Goal: Navigation & Orientation: Find specific page/section

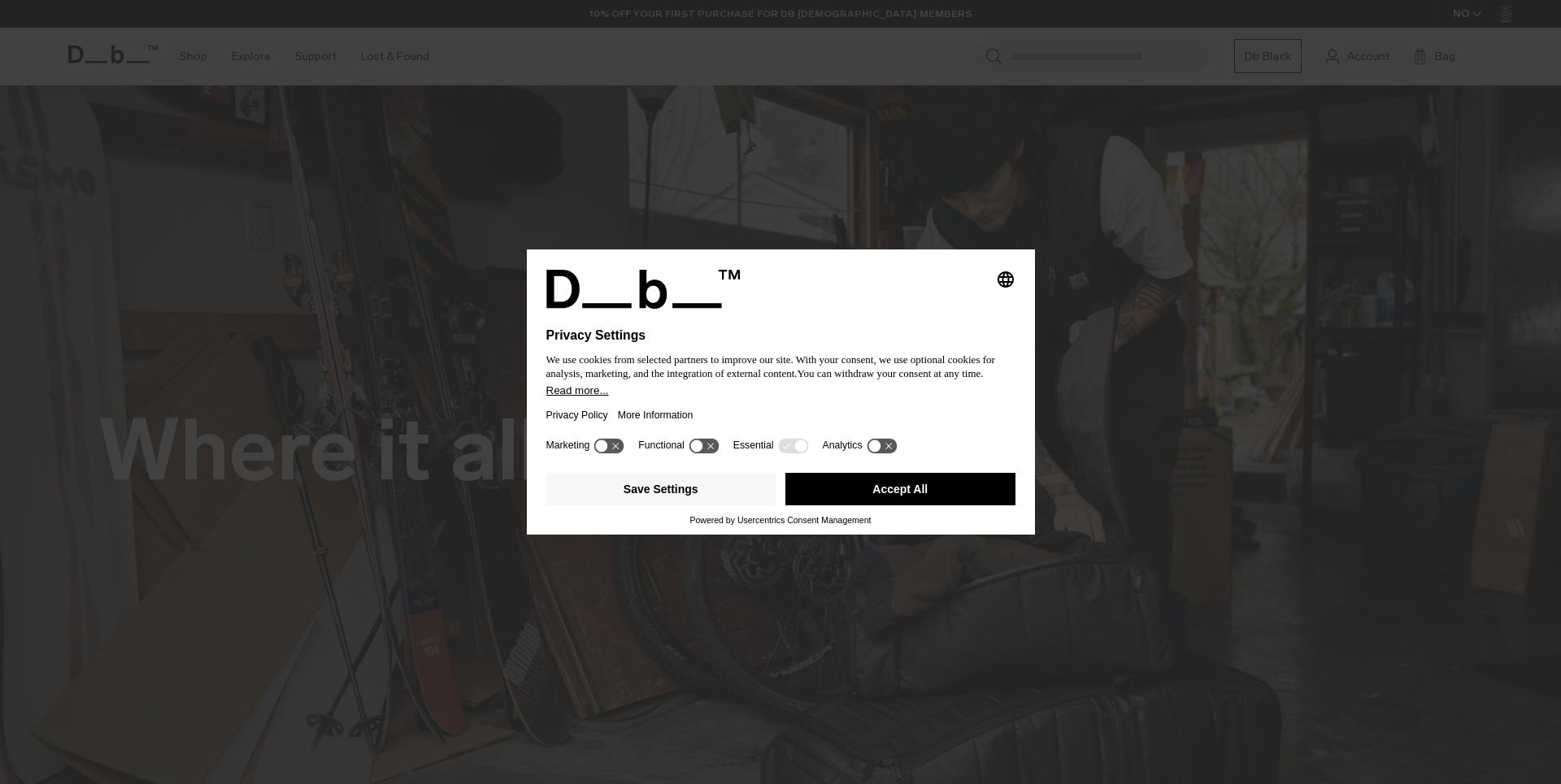
drag, startPoint x: 913, startPoint y: 489, endPoint x: 756, endPoint y: 468, distance: 158.4
click at [913, 489] on button "Accept All" at bounding box center [900, 489] width 230 height 32
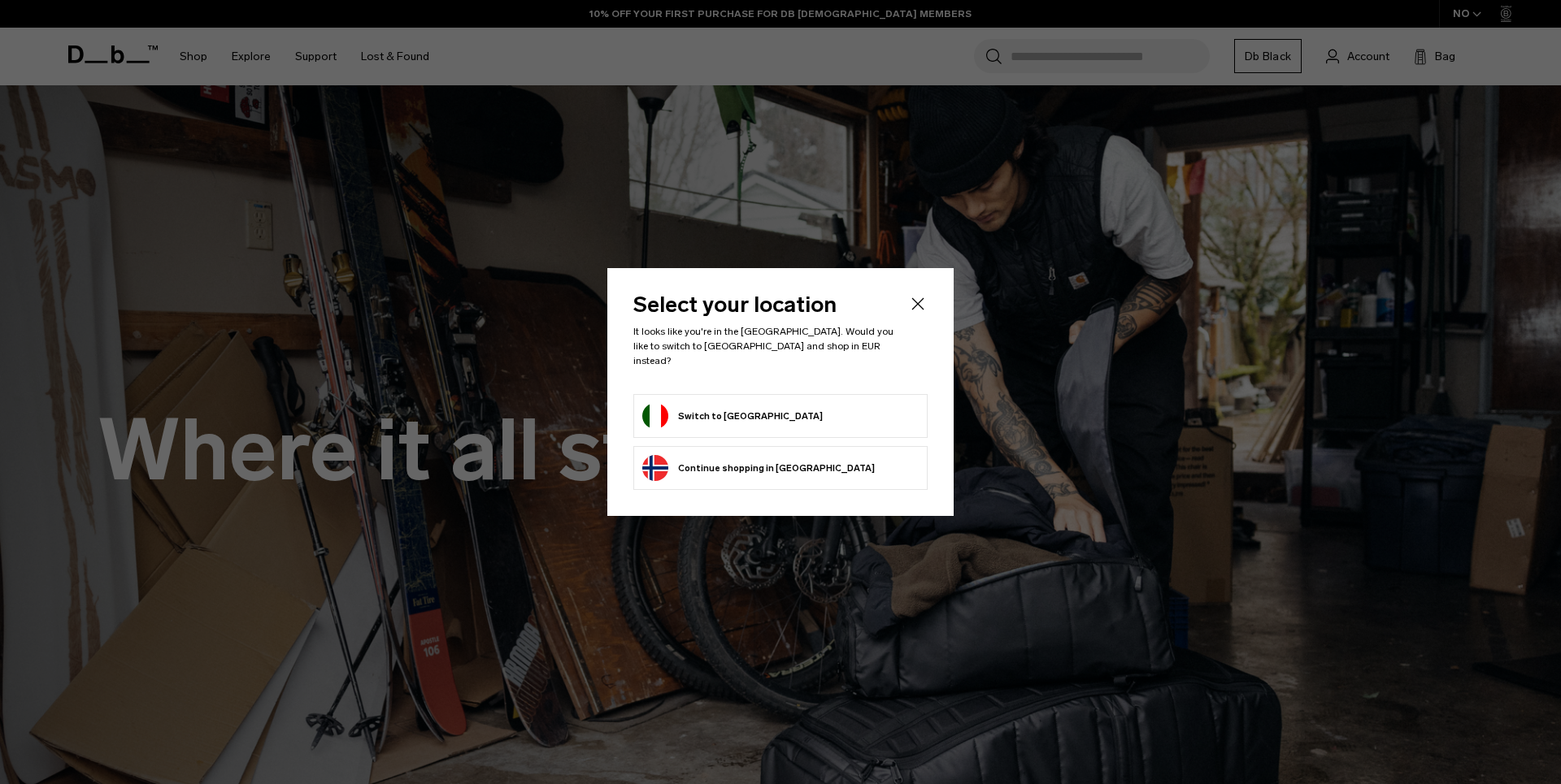
click at [742, 406] on form "Switch to [GEOGRAPHIC_DATA]" at bounding box center [780, 416] width 276 height 26
click at [719, 409] on button "Switch to [GEOGRAPHIC_DATA]" at bounding box center [733, 416] width 180 height 26
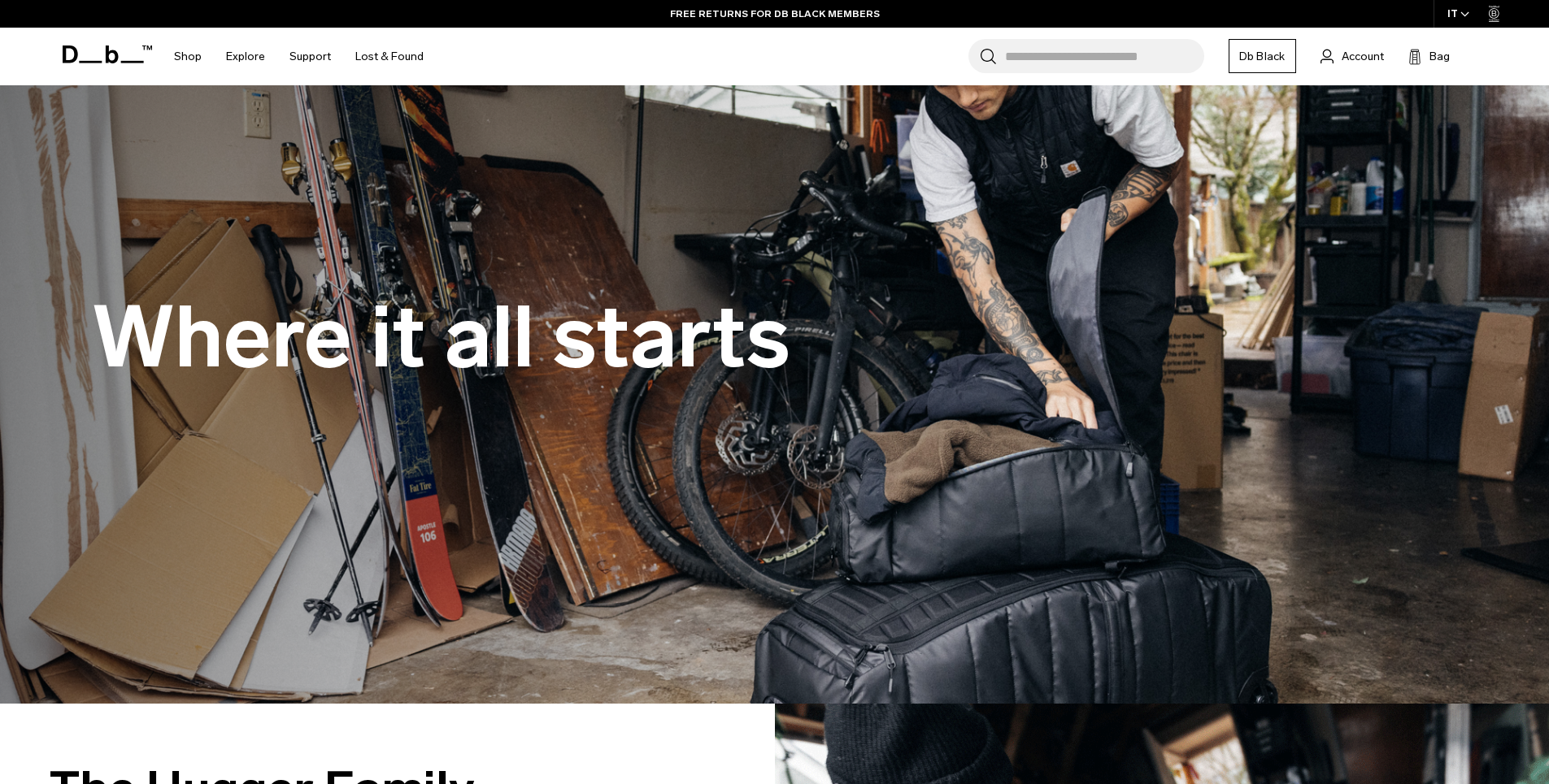
scroll to position [162, 0]
